Goal: Find specific page/section: Find specific page/section

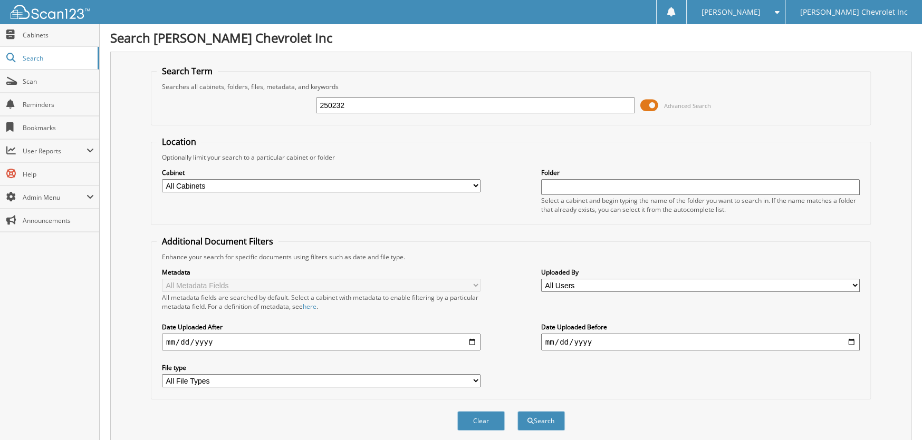
type input "250232"
click at [517, 411] on button "Search" at bounding box center [540, 421] width 47 height 20
click at [648, 105] on span at bounding box center [649, 106] width 18 height 16
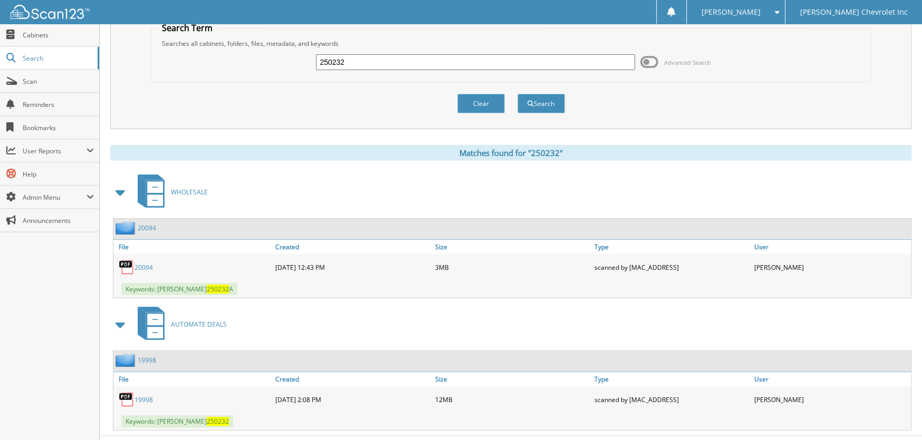
scroll to position [62, 0]
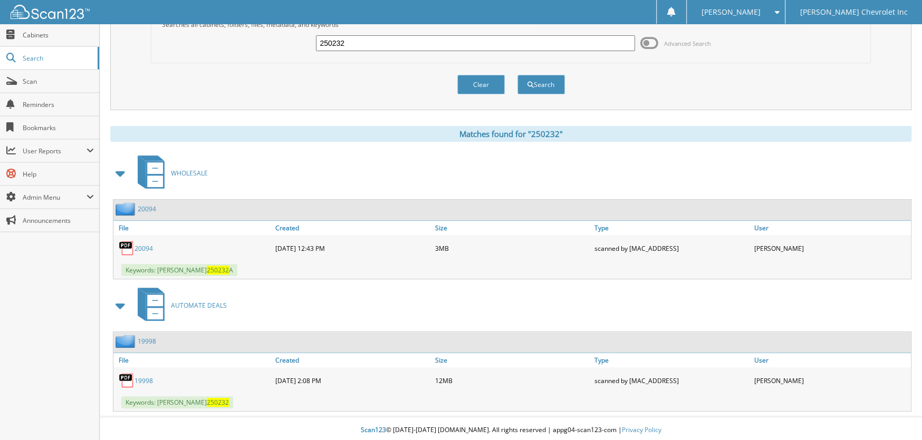
click at [143, 376] on link "19998" at bounding box center [143, 380] width 18 height 9
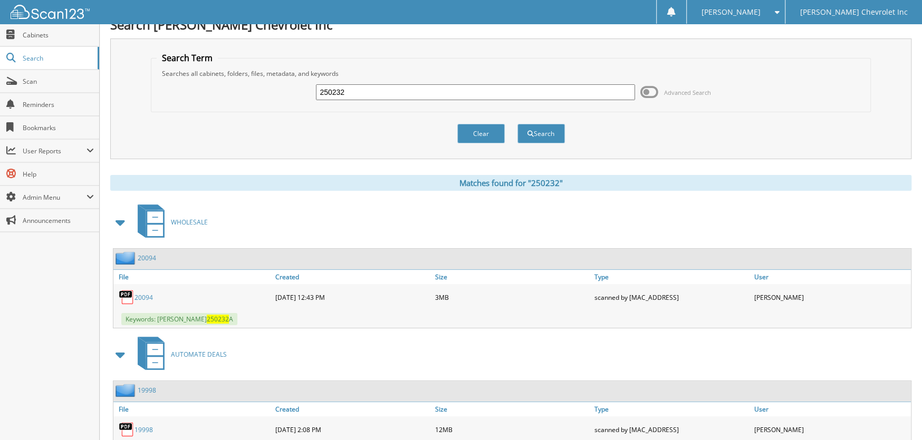
scroll to position [0, 0]
